Goal: Transaction & Acquisition: Book appointment/travel/reservation

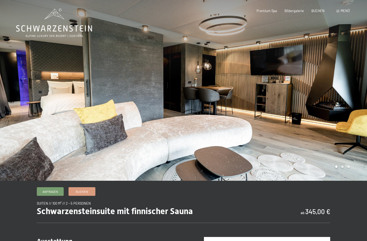
click at [49, 21] on icon at bounding box center [54, 23] width 76 height 29
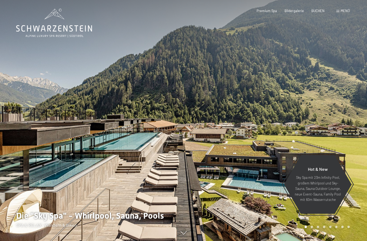
click at [344, 10] on span "Menü" at bounding box center [345, 11] width 9 height 4
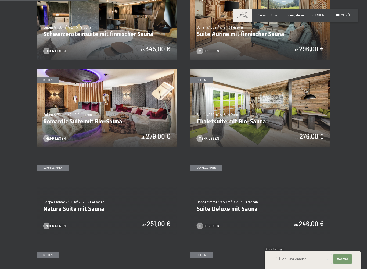
scroll to position [306, 0]
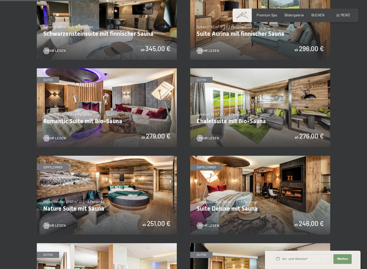
click at [271, 107] on img at bounding box center [260, 107] width 140 height 79
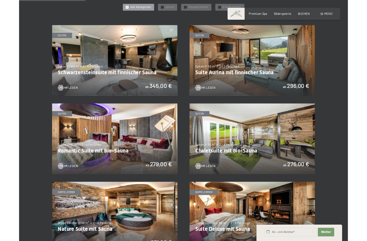
scroll to position [258, 0]
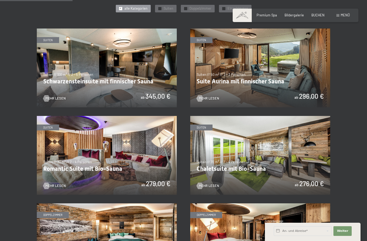
click at [267, 70] on img at bounding box center [260, 68] width 140 height 79
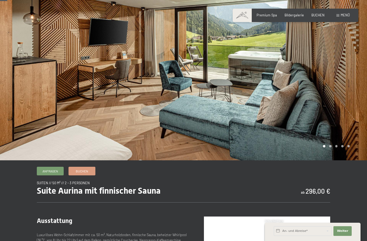
scroll to position [7, 0]
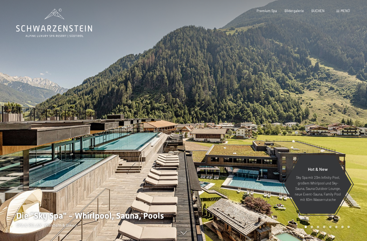
click at [343, 11] on span "Menü" at bounding box center [345, 11] width 9 height 4
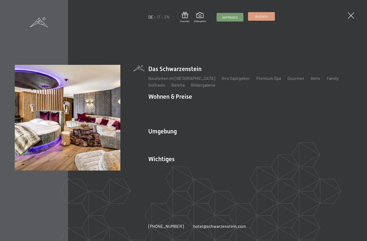
click at [262, 17] on span "Buchen" at bounding box center [261, 16] width 12 height 5
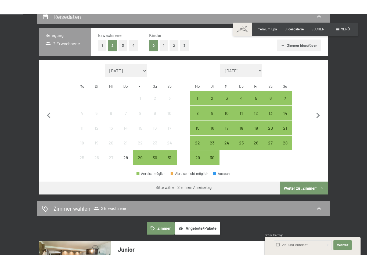
scroll to position [120, 0]
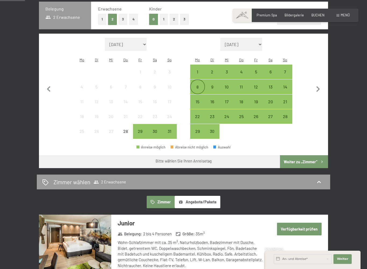
click at [199, 85] on div "8" at bounding box center [197, 91] width 13 height 13
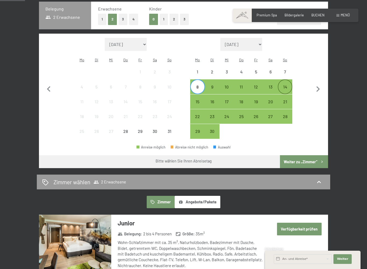
click at [289, 85] on div "14" at bounding box center [285, 91] width 13 height 13
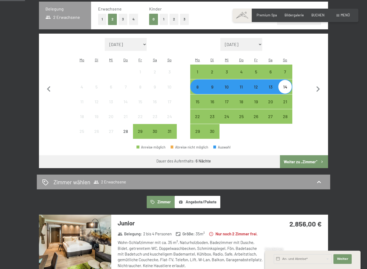
click at [309, 156] on button "Weiter zu „Zimmer“" at bounding box center [304, 161] width 48 height 13
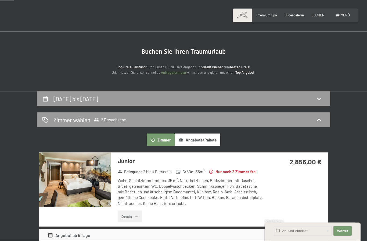
scroll to position [0, 0]
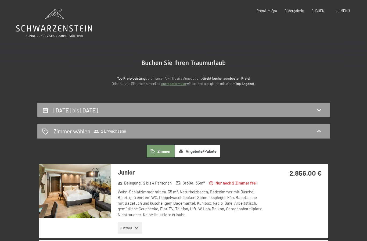
click at [203, 153] on button "Angebote/Pakete" at bounding box center [198, 151] width 46 height 12
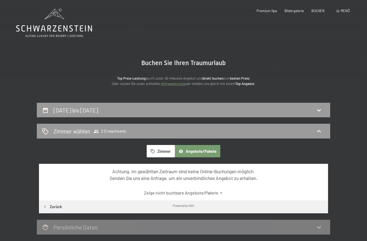
click at [167, 151] on button "Zimmer" at bounding box center [161, 151] width 28 height 12
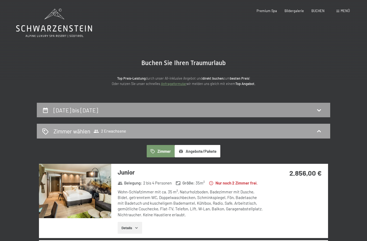
click at [117, 130] on span "2 Erwachsene" at bounding box center [110, 131] width 33 height 5
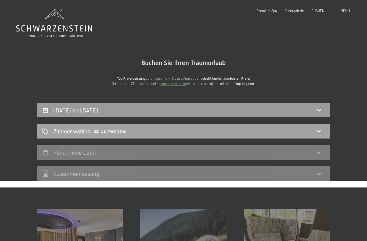
click at [320, 130] on icon at bounding box center [319, 131] width 6 height 6
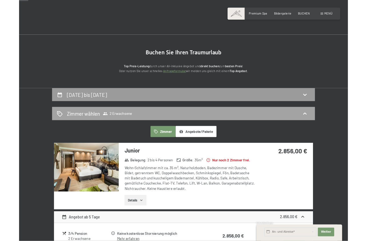
scroll to position [2, 0]
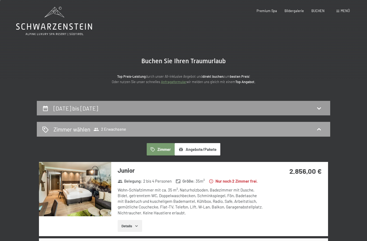
click at [113, 129] on span "2 Erwachsene" at bounding box center [110, 129] width 33 height 5
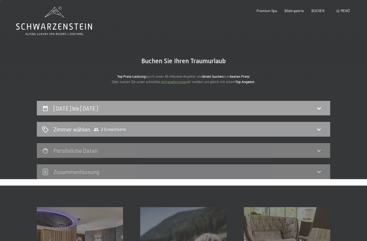
click at [98, 105] on h2 "[DATE] bis [DATE]" at bounding box center [76, 108] width 45 height 7
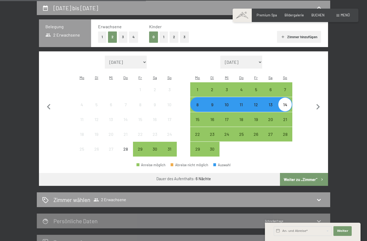
click at [135, 40] on button "4" at bounding box center [133, 36] width 9 height 11
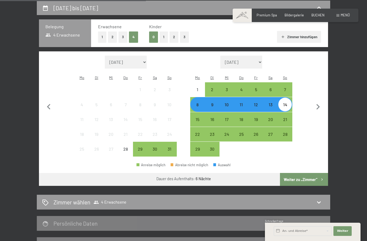
click at [304, 175] on button "Weiter zu „Zimmer“" at bounding box center [304, 179] width 48 height 13
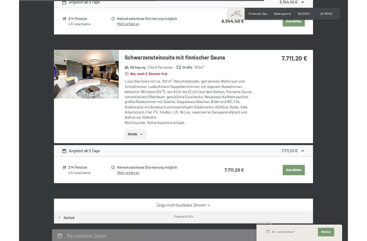
scroll to position [998, 0]
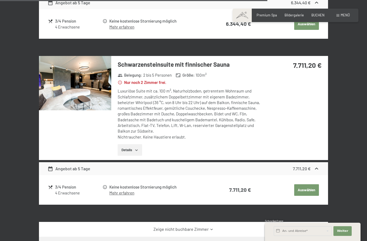
click at [318, 171] on icon at bounding box center [317, 169] width 6 height 6
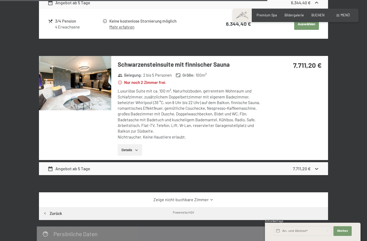
click at [317, 172] on icon at bounding box center [317, 169] width 6 height 6
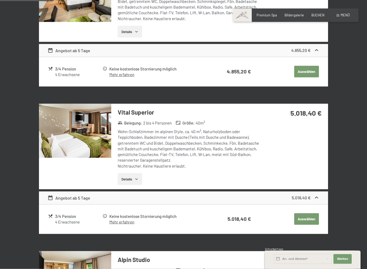
scroll to position [196, 0]
click at [137, 180] on icon "button" at bounding box center [136, 178] width 2 height 1
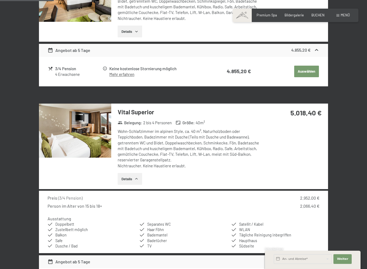
click at [83, 150] on img at bounding box center [75, 131] width 72 height 54
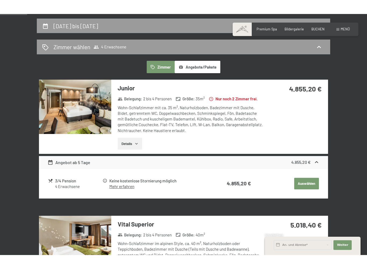
scroll to position [106, 0]
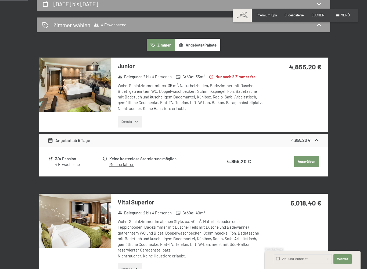
click at [92, 86] on img at bounding box center [75, 85] width 72 height 54
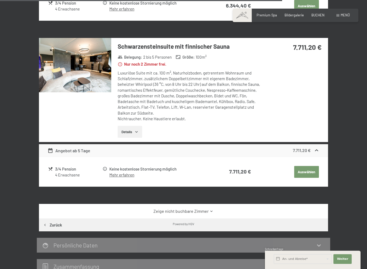
scroll to position [1080, 0]
click at [132, 134] on button "Details" at bounding box center [130, 132] width 24 height 12
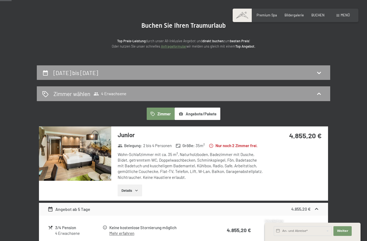
scroll to position [0, 0]
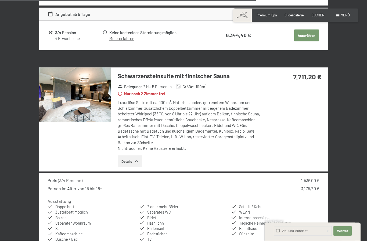
click at [86, 103] on img at bounding box center [75, 95] width 72 height 54
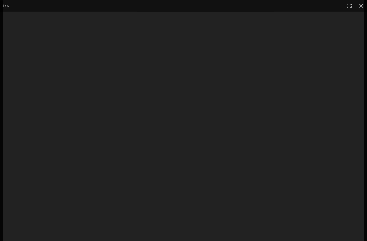
scroll to position [1051, 0]
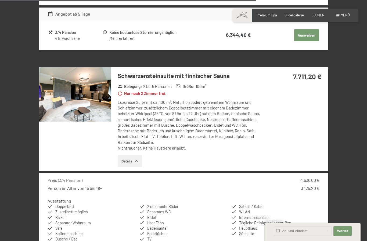
click at [343, 13] on div "Buchen Anfragen Premium Spa Bildergalerie BUCHEN Menü DE IT EN Gutschein Bilder…" at bounding box center [296, 15] width 109 height 5
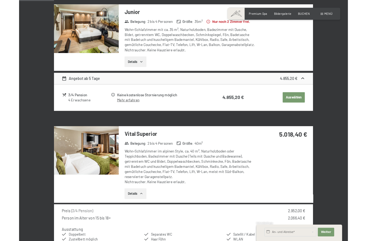
scroll to position [169, 0]
